Goal: Find specific page/section: Find specific page/section

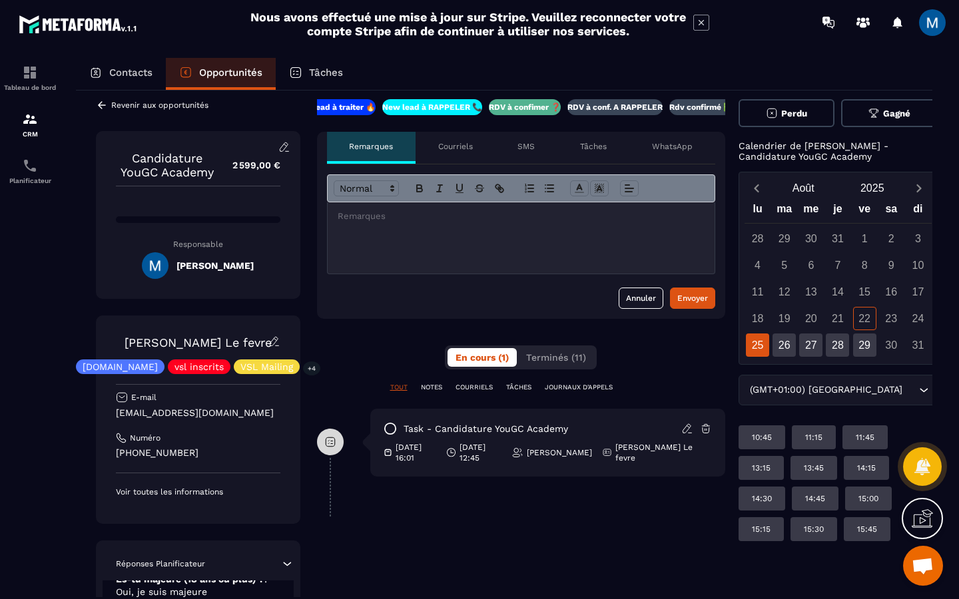
scroll to position [9, 0]
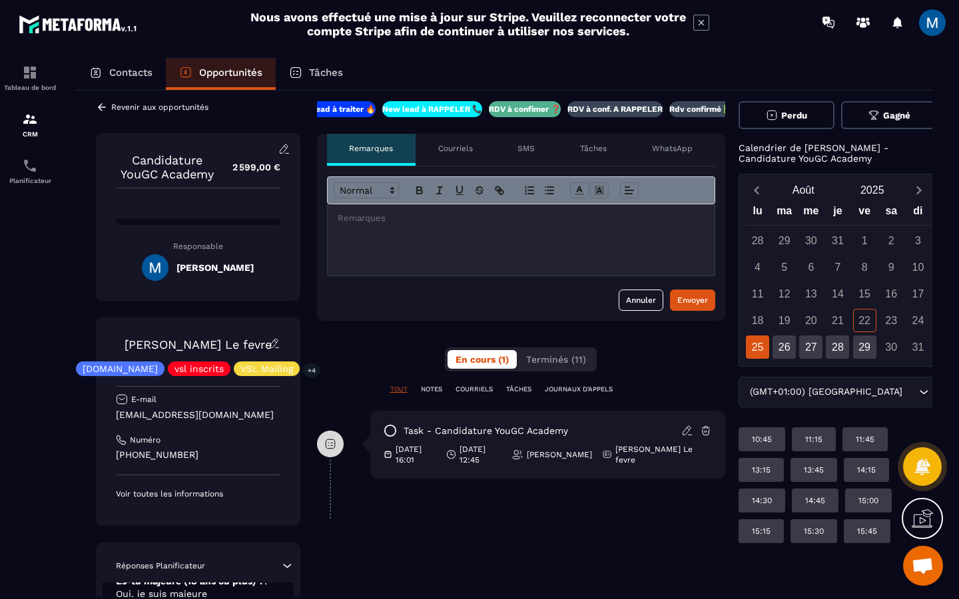
click at [594, 105] on p "RDV à conf. A RAPPELER" at bounding box center [614, 109] width 95 height 11
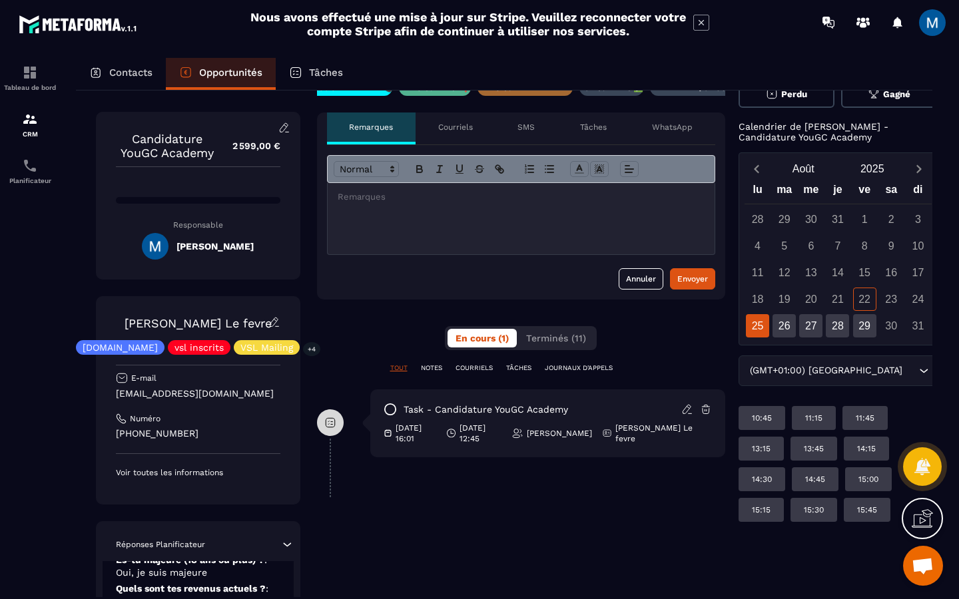
scroll to position [0, 0]
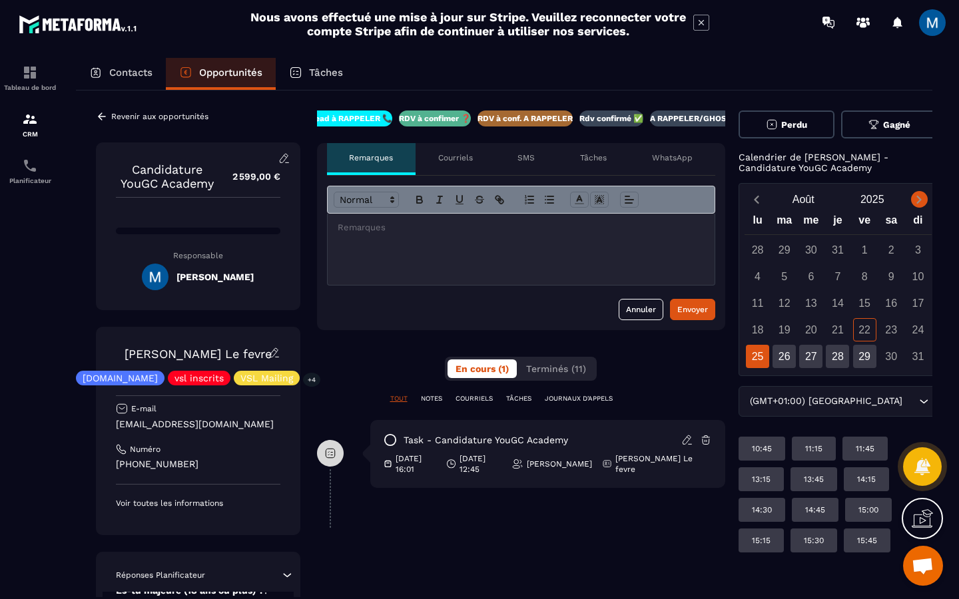
click at [912, 199] on icon "Next month" at bounding box center [918, 199] width 13 height 13
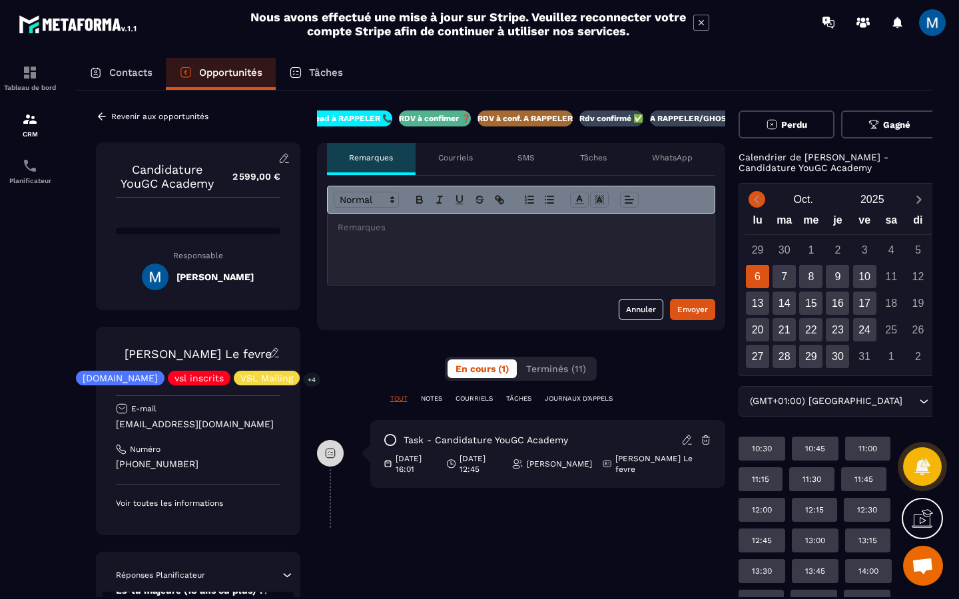
click at [762, 200] on icon "Previous month" at bounding box center [756, 199] width 13 height 13
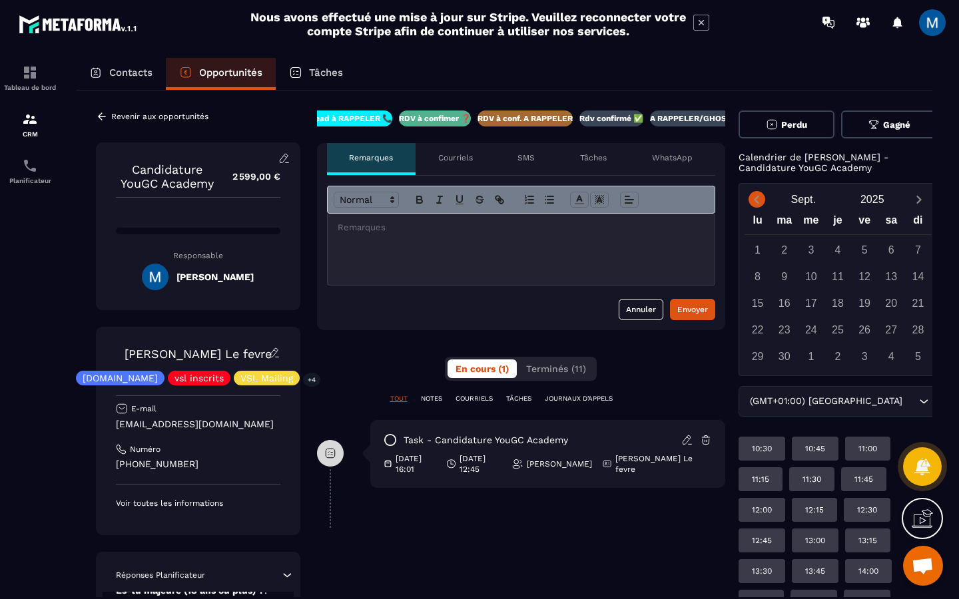
click at [762, 200] on icon "Previous month" at bounding box center [756, 199] width 13 height 13
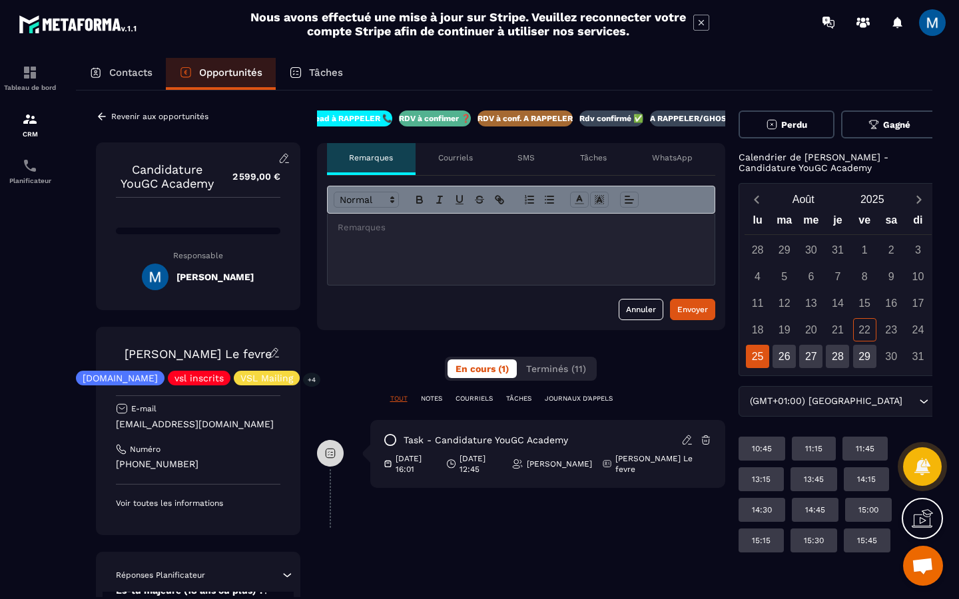
click at [110, 113] on div "Revenir aux opportunités" at bounding box center [152, 117] width 113 height 12
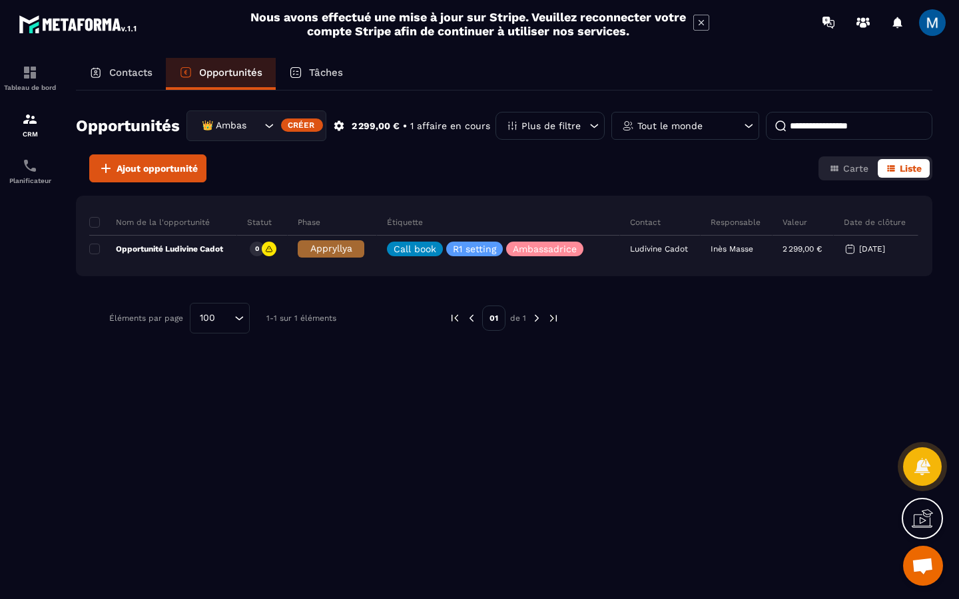
click at [268, 126] on icon "Search for option" at bounding box center [268, 125] width 13 height 13
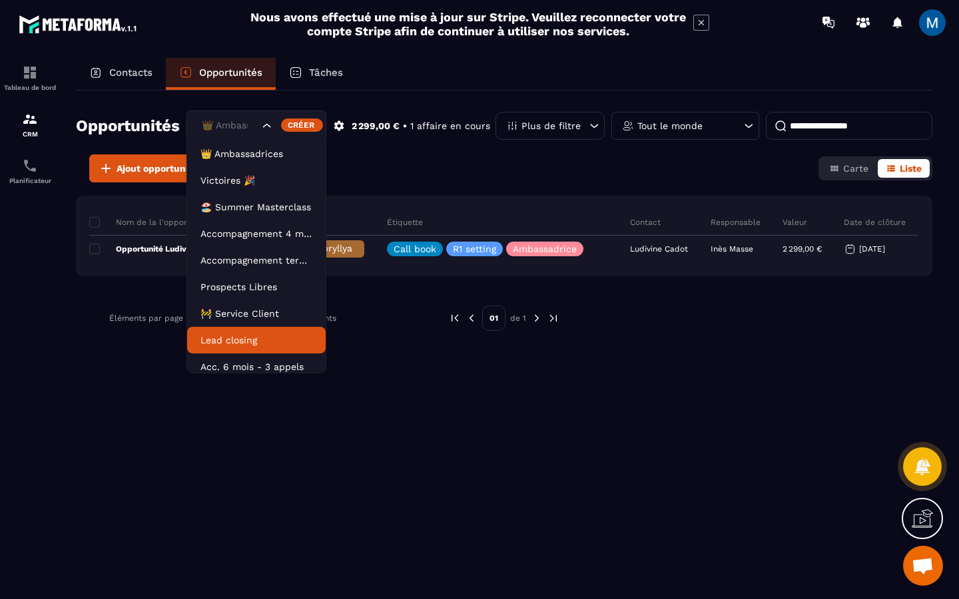
click at [260, 341] on p "Lead closing" at bounding box center [256, 340] width 112 height 13
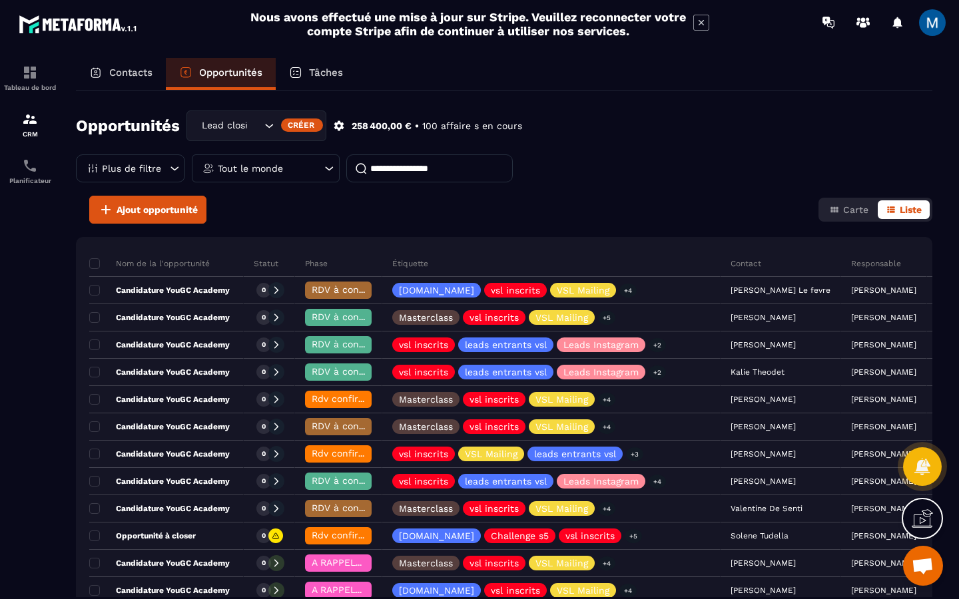
click at [218, 367] on p "Candidature YouGC Academy" at bounding box center [159, 372] width 140 height 11
